Goal: Transaction & Acquisition: Purchase product/service

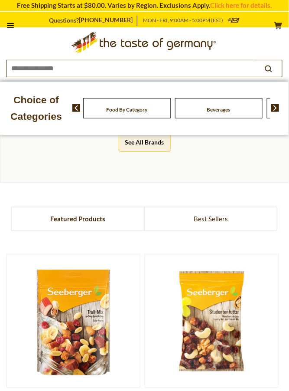
scroll to position [383, 0]
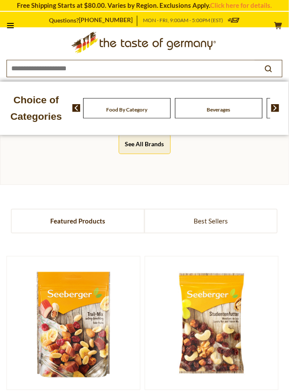
click at [155, 143] on button "See All Brands" at bounding box center [145, 144] width 52 height 20
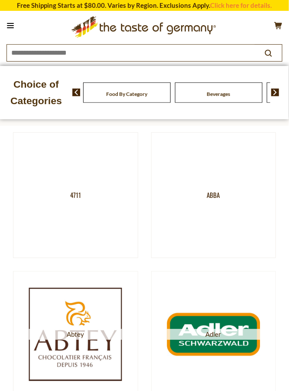
click at [142, 95] on span "Food By Category" at bounding box center [126, 94] width 41 height 7
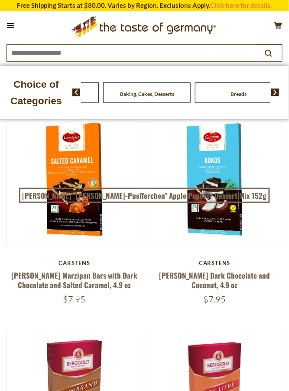
click at [273, 91] on img at bounding box center [275, 92] width 8 height 8
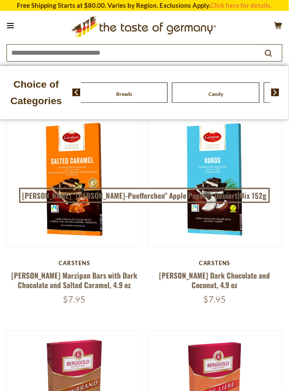
click at [140, 95] on span "Candy" at bounding box center [134, 94] width 15 height 7
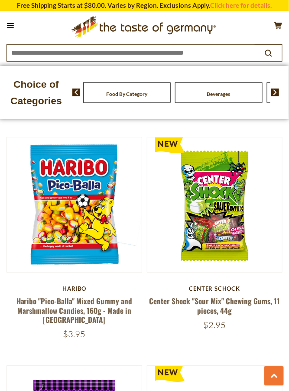
scroll to position [3089, 0]
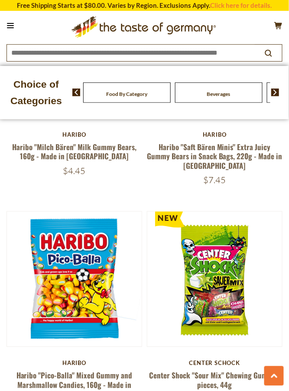
click at [10, 24] on button at bounding box center [10, 26] width 12 height 12
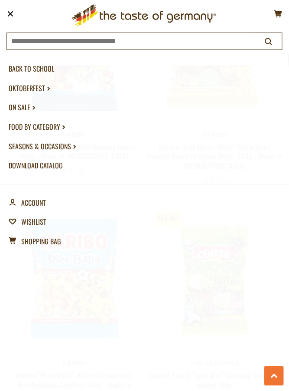
click at [53, 127] on link "Food By Category dropdown_arrow" at bounding box center [145, 127] width 272 height 20
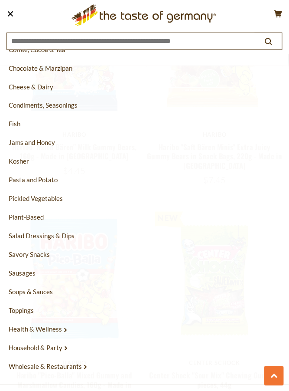
scroll to position [215, 0]
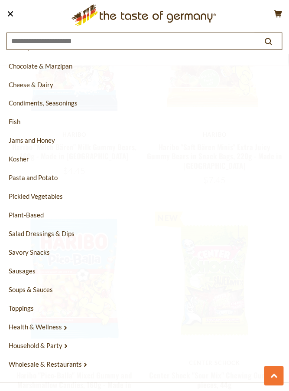
click at [32, 269] on link "Sausages" at bounding box center [145, 271] width 272 height 19
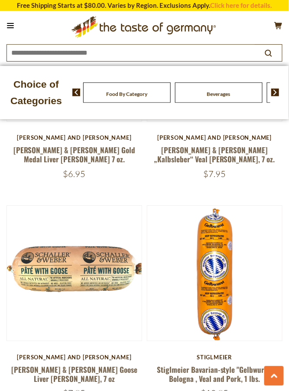
scroll to position [3317, 0]
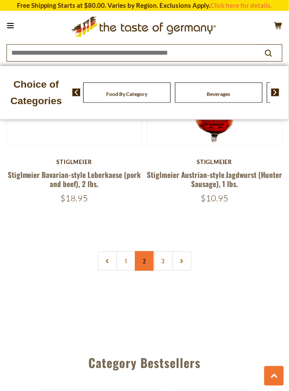
click at [145, 251] on link "2" at bounding box center [145, 261] width 20 height 20
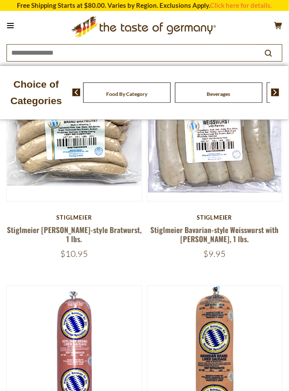
scroll to position [116, 0]
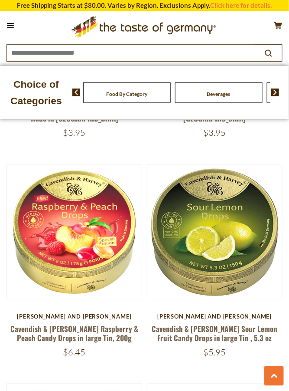
scroll to position [4912, 0]
